Goal: Information Seeking & Learning: Learn about a topic

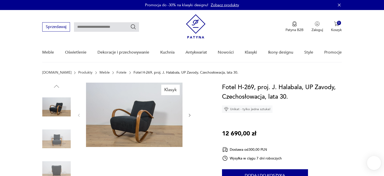
click at [58, 130] on img at bounding box center [56, 139] width 29 height 29
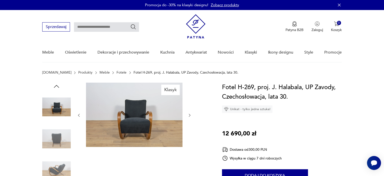
click at [57, 158] on img at bounding box center [56, 170] width 29 height 29
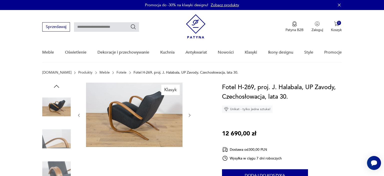
click at [191, 116] on icon "button" at bounding box center [190, 115] width 4 height 4
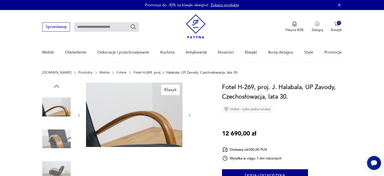
click at [191, 116] on icon "button" at bounding box center [190, 115] width 4 height 4
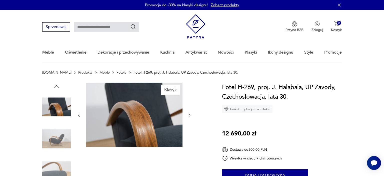
click at [191, 116] on icon "button" at bounding box center [190, 115] width 4 height 4
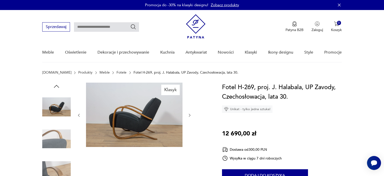
click at [191, 116] on icon "button" at bounding box center [190, 115] width 4 height 4
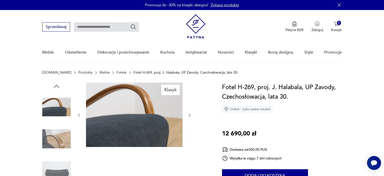
click at [191, 116] on icon "button" at bounding box center [190, 115] width 4 height 4
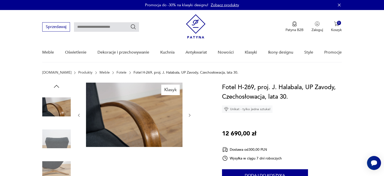
click at [191, 116] on icon "button" at bounding box center [190, 115] width 4 height 4
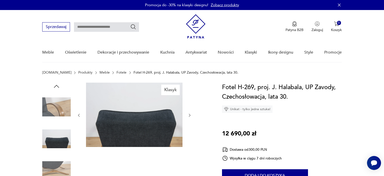
click at [191, 116] on icon "button" at bounding box center [190, 115] width 4 height 4
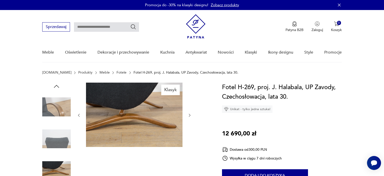
click at [191, 116] on icon "button" at bounding box center [190, 115] width 4 height 4
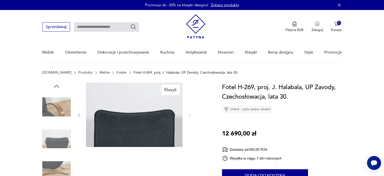
click at [80, 116] on icon "button" at bounding box center [79, 115] width 4 height 4
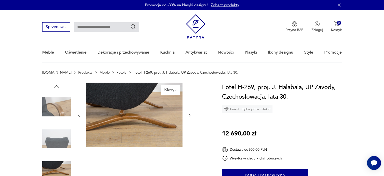
click at [80, 116] on icon "button" at bounding box center [79, 115] width 4 height 4
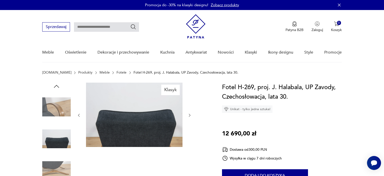
click at [80, 116] on icon "button" at bounding box center [79, 115] width 4 height 4
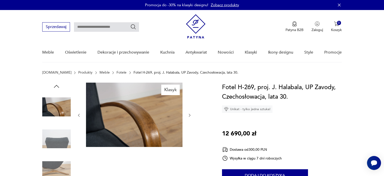
click at [80, 116] on icon "button" at bounding box center [79, 115] width 4 height 4
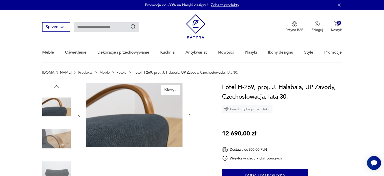
click at [80, 116] on icon "button" at bounding box center [79, 115] width 4 height 4
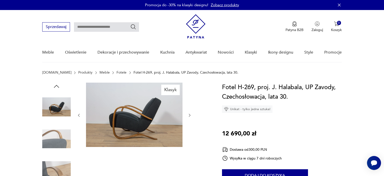
click at [80, 116] on icon "button" at bounding box center [79, 115] width 4 height 4
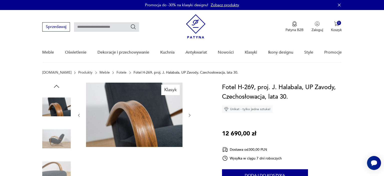
click at [80, 116] on icon "button" at bounding box center [79, 115] width 4 height 4
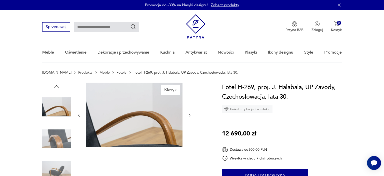
click at [80, 116] on icon "button" at bounding box center [79, 115] width 4 height 4
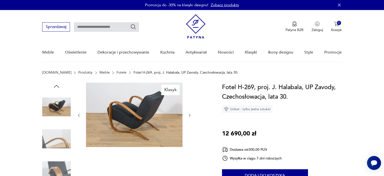
click at [171, 129] on img at bounding box center [134, 115] width 97 height 64
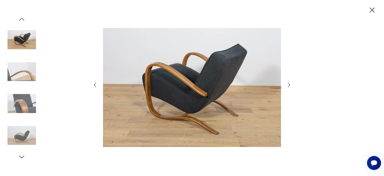
click at [94, 86] on icon "button" at bounding box center [95, 85] width 6 height 6
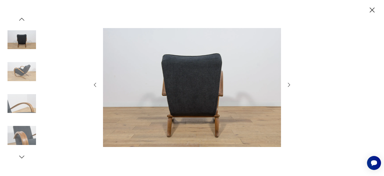
click at [94, 86] on icon "button" at bounding box center [95, 85] width 6 height 6
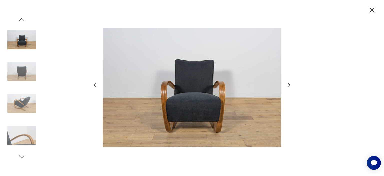
click at [371, 12] on icon "button" at bounding box center [372, 10] width 5 height 5
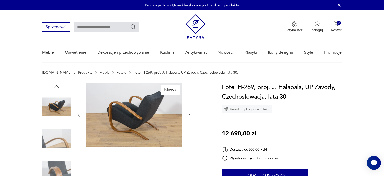
click at [87, 25] on input "text" at bounding box center [106, 27] width 65 height 10
type input "**********"
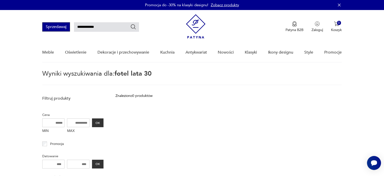
drag, startPoint x: 93, startPoint y: 27, endPoint x: 58, endPoint y: 27, distance: 35.5
click at [74, 27] on input "**********" at bounding box center [106, 27] width 65 height 10
type input "*********"
